Goal: Task Accomplishment & Management: Manage account settings

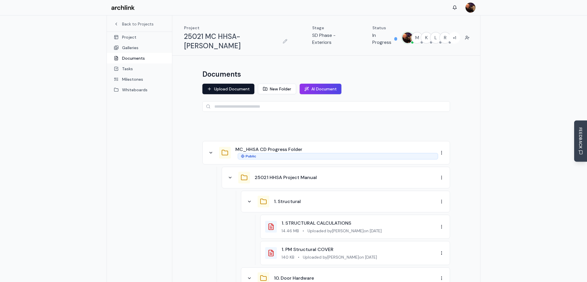
scroll to position [77, 0]
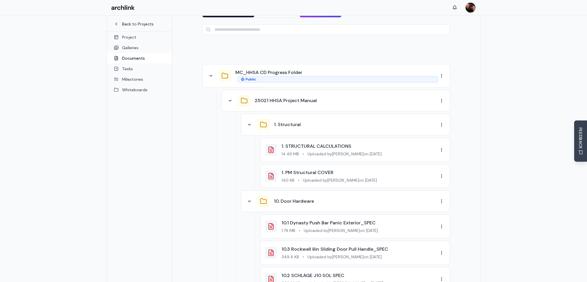
click at [134, 22] on link "Back to Projects" at bounding box center [139, 24] width 51 height 6
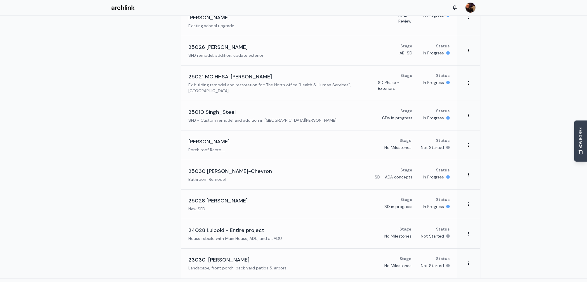
scroll to position [173, 0]
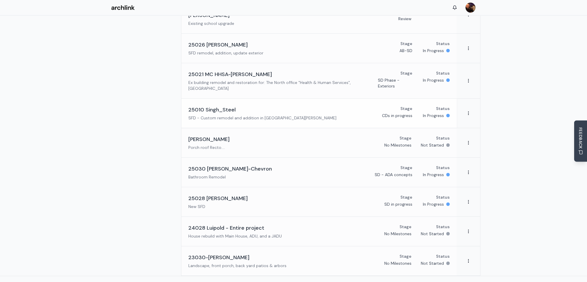
click at [233, 105] on div "25010 Singh_Steel SFD - Custom remodel and addition in [GEOGRAPHIC_DATA][PERSON…" at bounding box center [262, 112] width 148 height 15
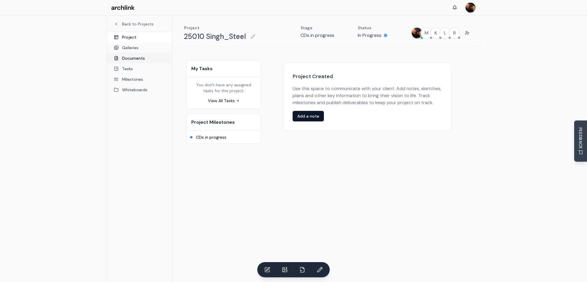
click at [134, 59] on link "Documents" at bounding box center [139, 58] width 65 height 11
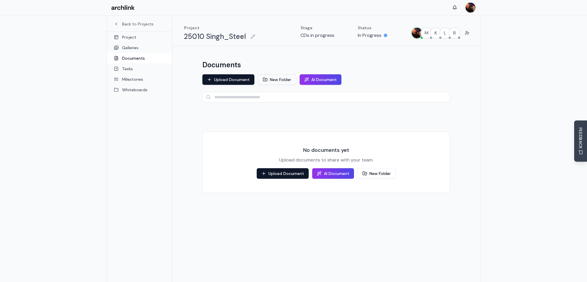
click at [278, 79] on button "New Folder" at bounding box center [277, 79] width 38 height 11
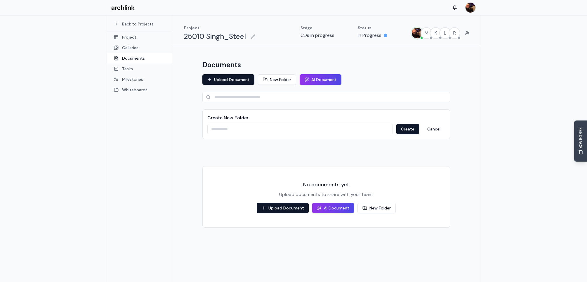
click at [232, 128] on input at bounding box center [299, 129] width 185 height 11
type input "**********"
click at [408, 128] on button "Create" at bounding box center [407, 129] width 23 height 11
